Goal: Task Accomplishment & Management: Manage account settings

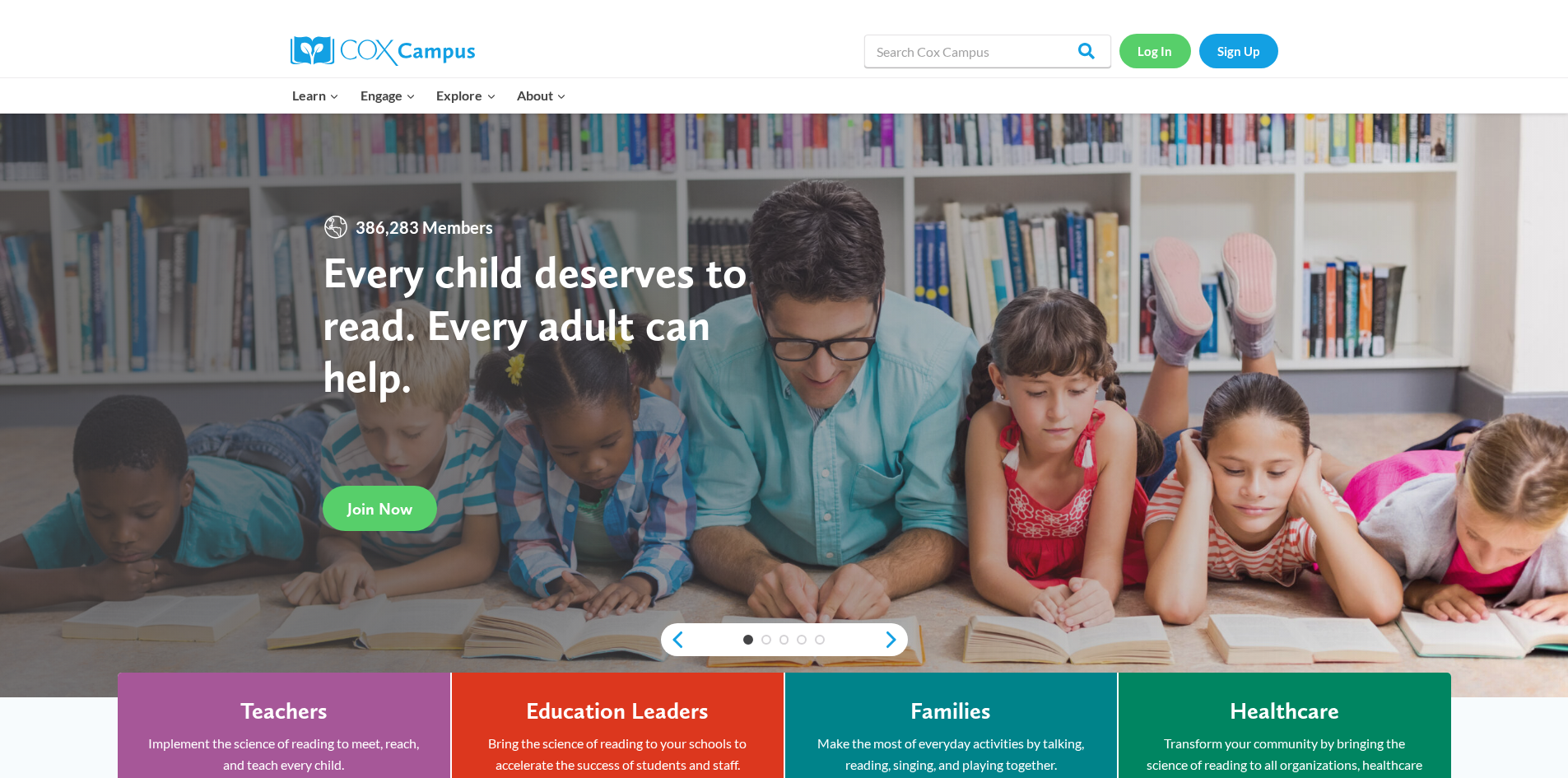
click at [1148, 59] on link "Log In" at bounding box center [1155, 51] width 71 height 34
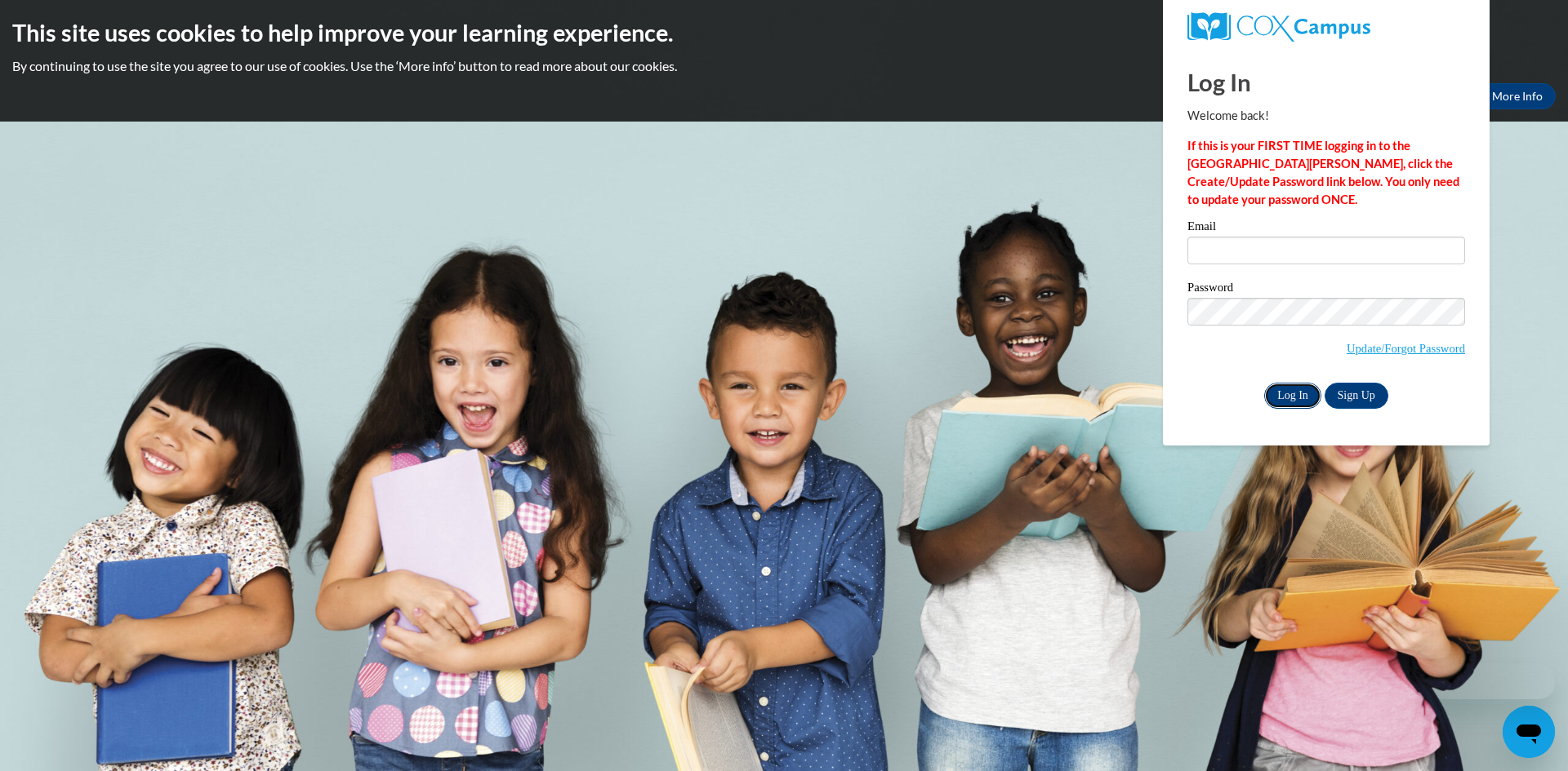
click at [1289, 398] on input "Log In" at bounding box center [1292, 395] width 57 height 26
